Goal: Browse casually: Explore the website without a specific task or goal

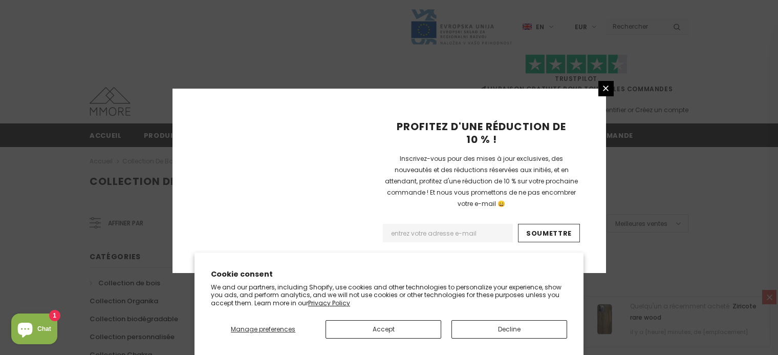
scroll to position [719, 0]
